Goal: Task Accomplishment & Management: Use online tool/utility

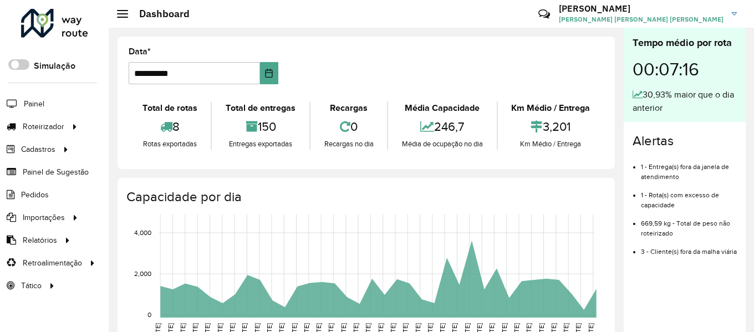
click at [63, 130] on span "Roteirizador" at bounding box center [44, 127] width 42 height 12
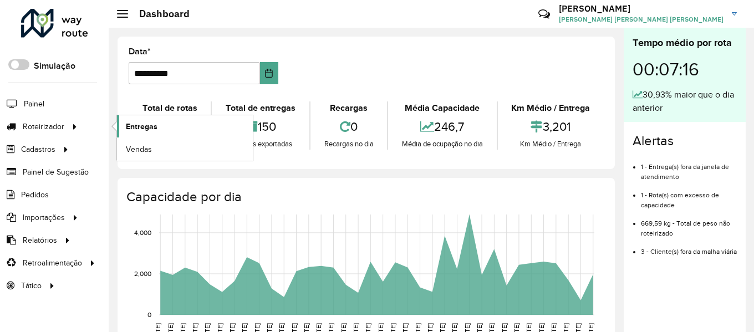
click at [133, 132] on link "Entregas" at bounding box center [185, 126] width 136 height 22
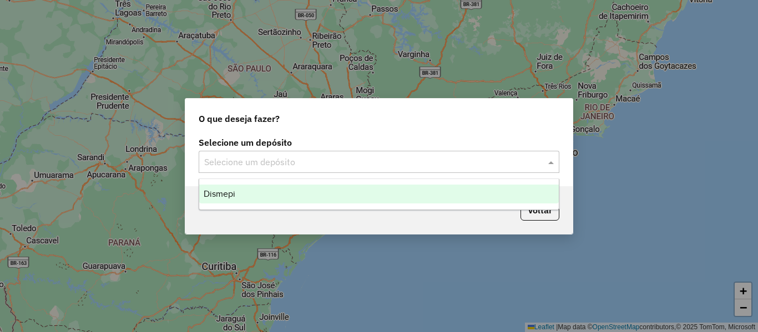
click at [334, 154] on div "Selecione um depósito" at bounding box center [379, 162] width 361 height 22
click at [273, 185] on div "Dismepi" at bounding box center [378, 194] width 359 height 19
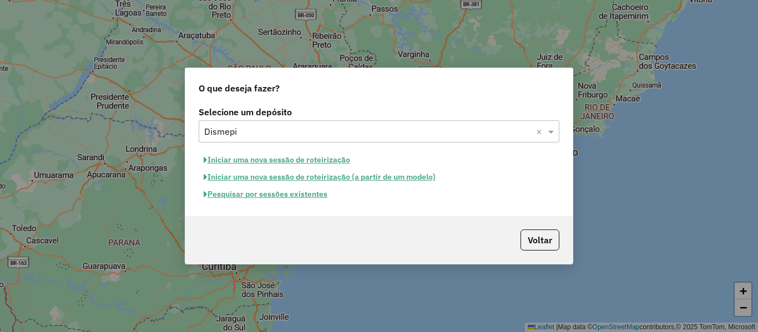
click at [270, 197] on button "Pesquisar por sessões existentes" at bounding box center [266, 194] width 134 height 17
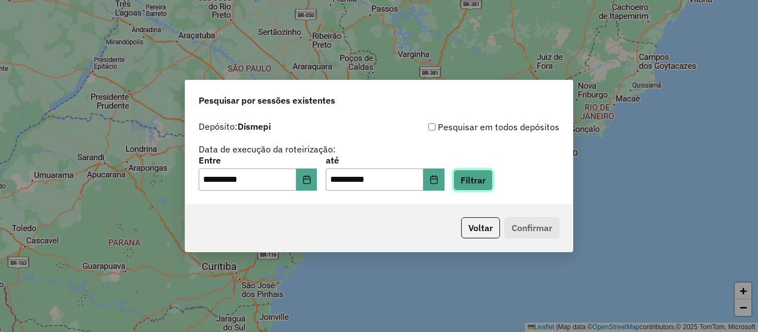
click at [478, 185] on button "Filtrar" at bounding box center [472, 180] width 39 height 21
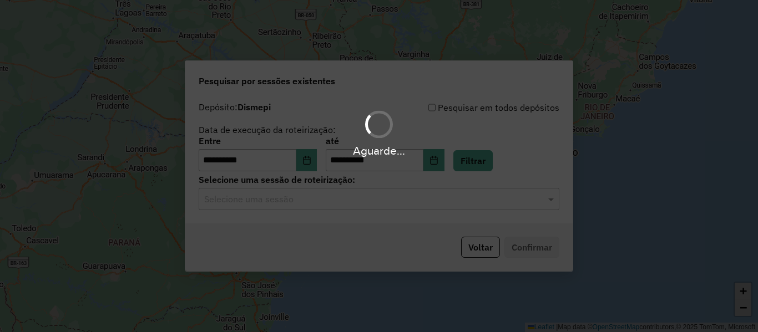
click at [307, 206] on div "Selecione uma sessão" at bounding box center [379, 199] width 361 height 22
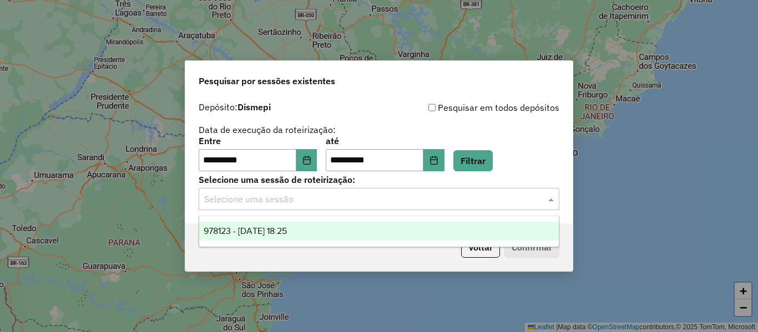
click at [269, 225] on div "978123 - 12/08/2025 18:25" at bounding box center [378, 231] width 359 height 19
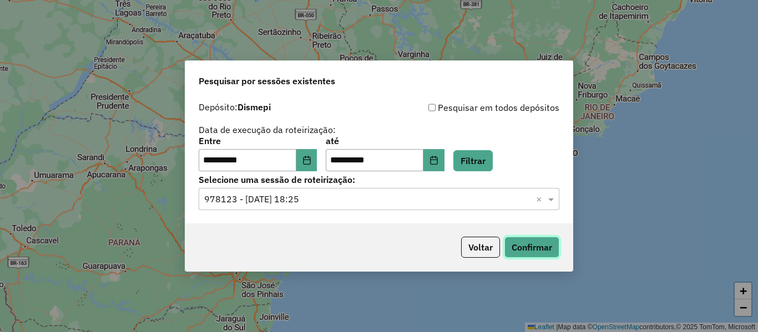
click at [531, 247] on button "Confirmar" at bounding box center [531, 247] width 55 height 21
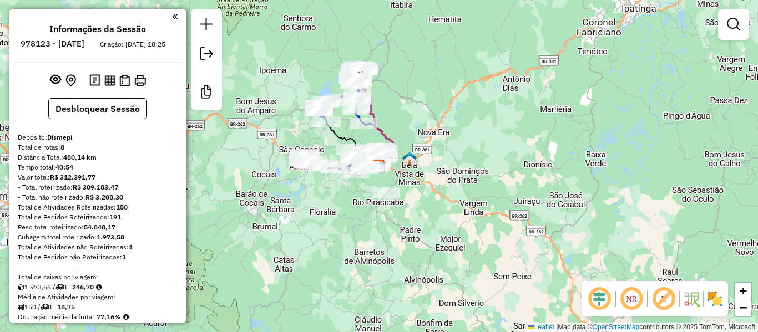
scroll to position [277, 0]
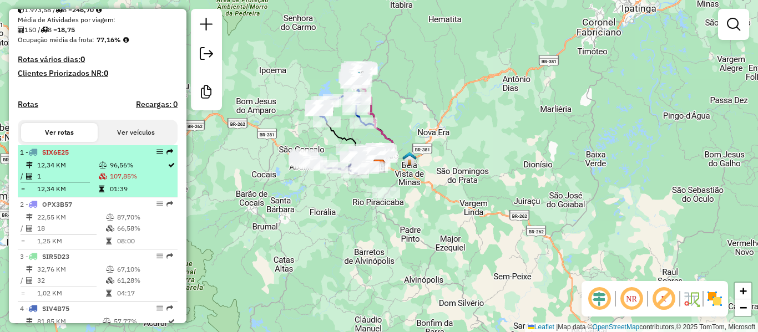
click at [67, 182] on td "1" at bounding box center [68, 176] width 62 height 11
select select "**********"
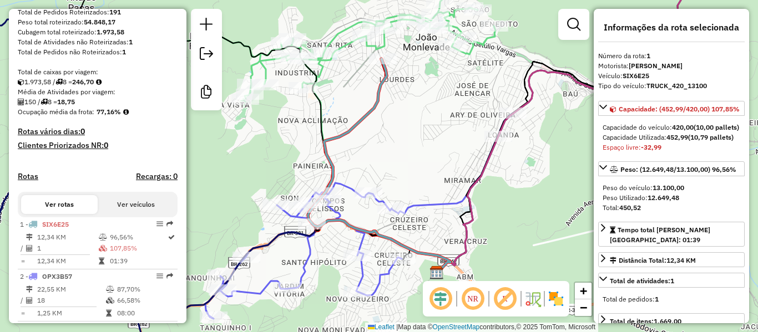
scroll to position [222, 0]
